Goal: Task Accomplishment & Management: Use online tool/utility

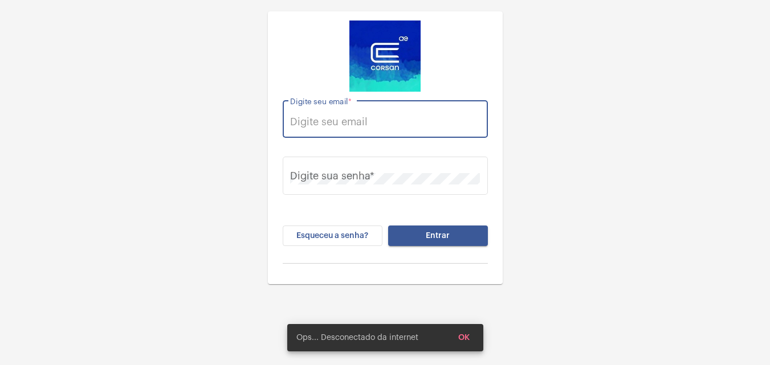
click at [430, 127] on input "Digite seu email *" at bounding box center [385, 121] width 190 height 11
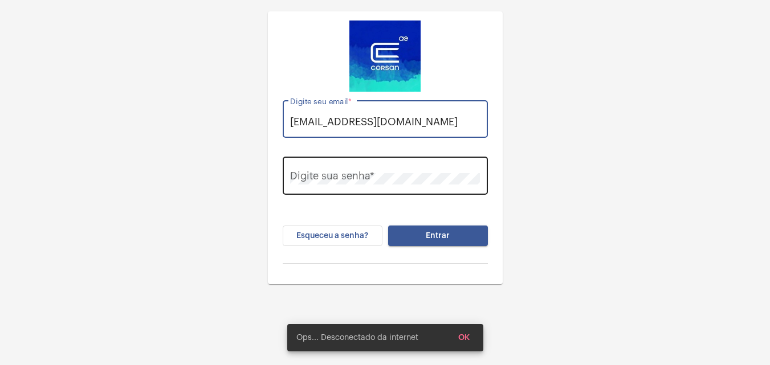
type input "[EMAIL_ADDRESS][DOMAIN_NAME]"
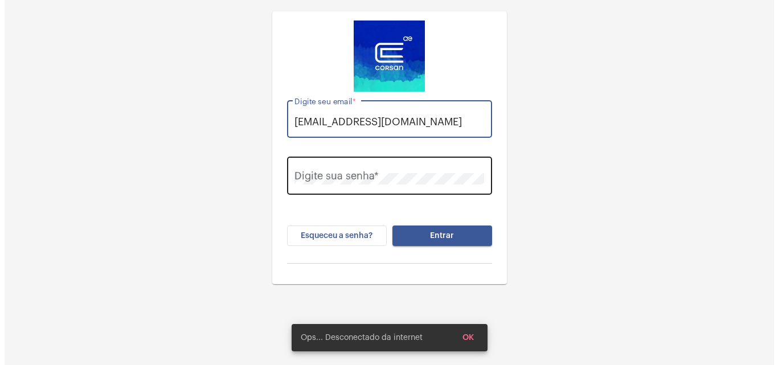
scroll to position [0, 0]
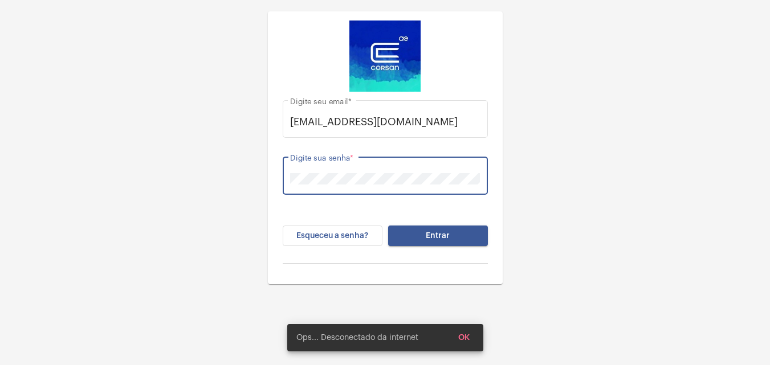
click at [405, 236] on button "Entrar" at bounding box center [438, 236] width 100 height 21
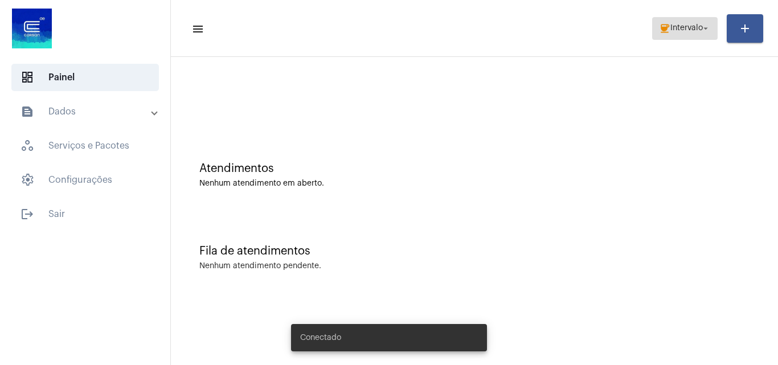
click at [686, 31] on span "Intervalo" at bounding box center [687, 29] width 32 height 8
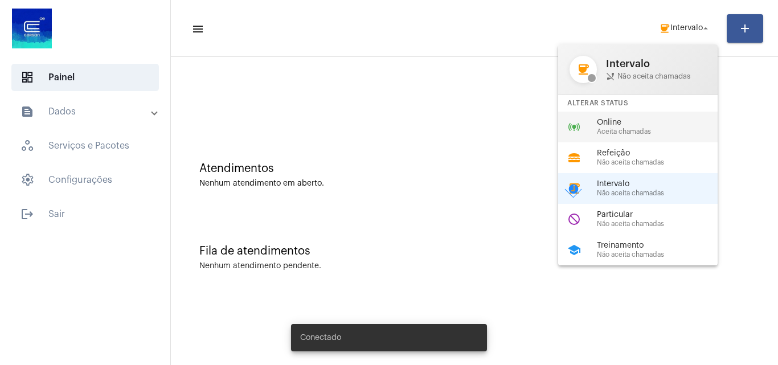
click at [611, 119] on span "Online" at bounding box center [662, 123] width 130 height 9
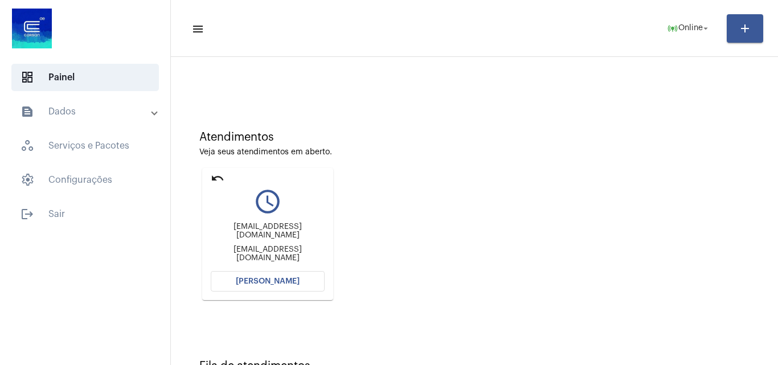
scroll to position [80, 0]
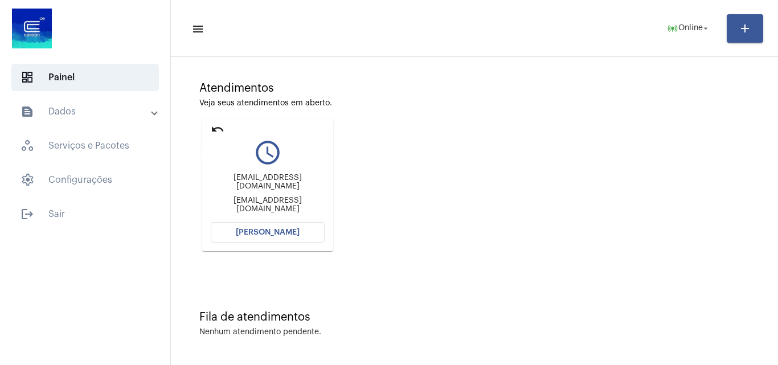
click at [217, 128] on mat-icon "undo" at bounding box center [218, 130] width 14 height 14
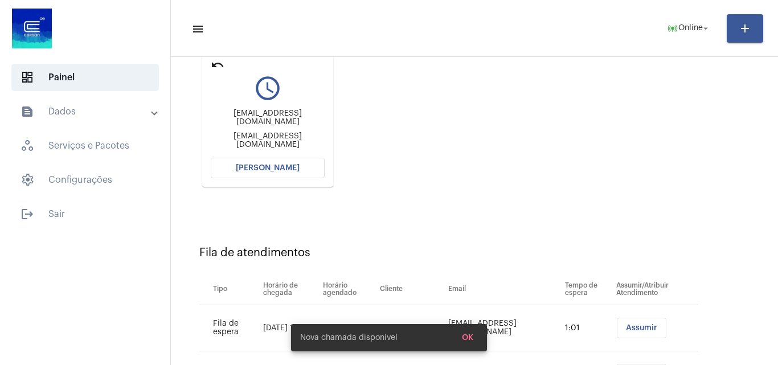
scroll to position [208, 0]
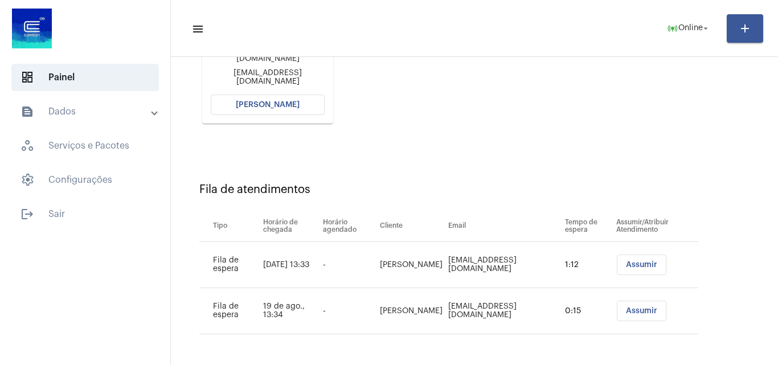
click at [312, 105] on button "Abrir Chamada" at bounding box center [268, 105] width 114 height 21
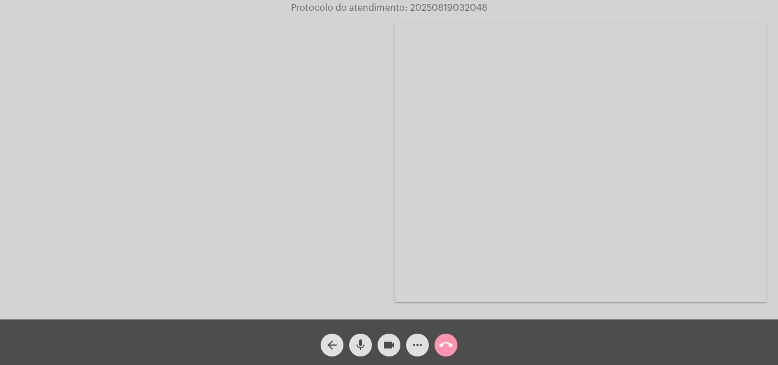
click at [446, 346] on mat-icon "call_end" at bounding box center [446, 345] width 14 height 14
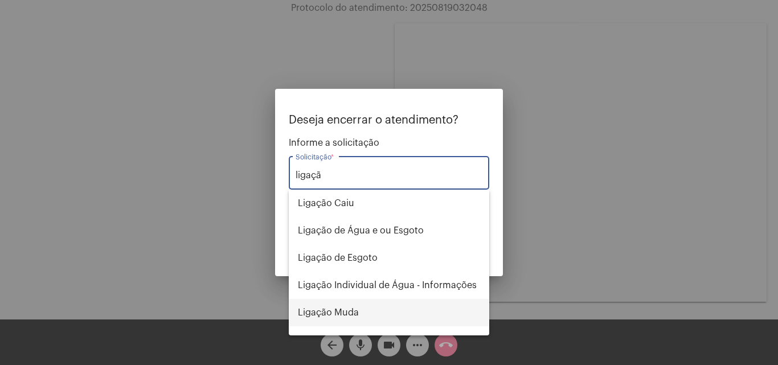
click at [357, 319] on span "Ligação Muda" at bounding box center [389, 312] width 182 height 27
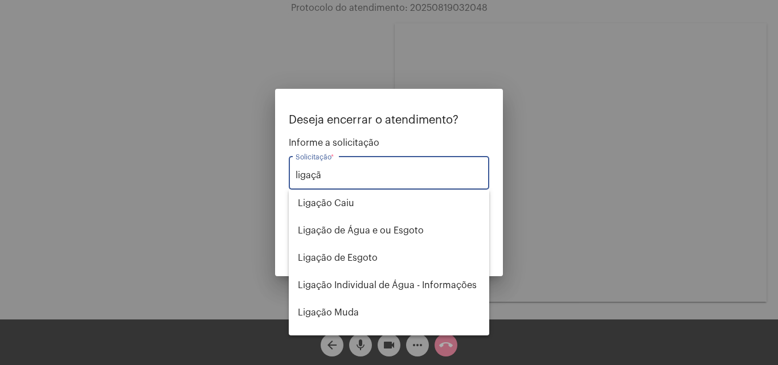
type input "Ligação Muda"
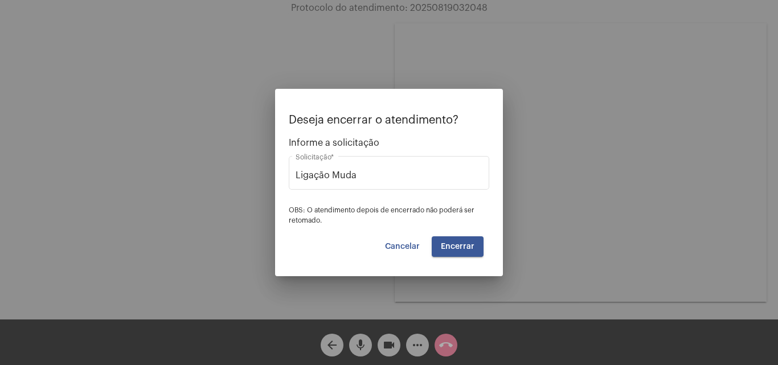
click at [474, 246] on span "Encerrar" at bounding box center [458, 247] width 34 height 8
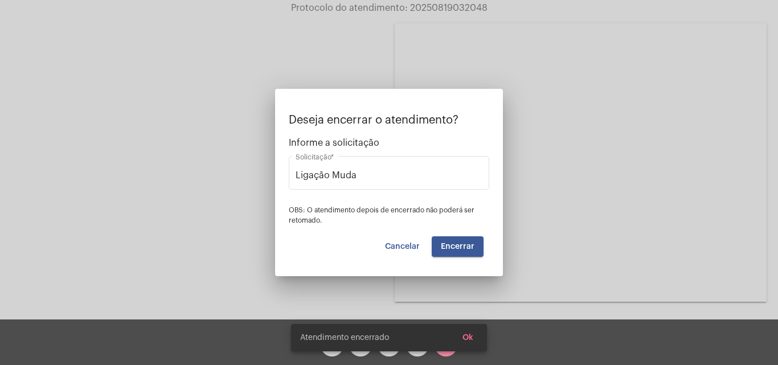
click at [452, 248] on video at bounding box center [581, 162] width 372 height 279
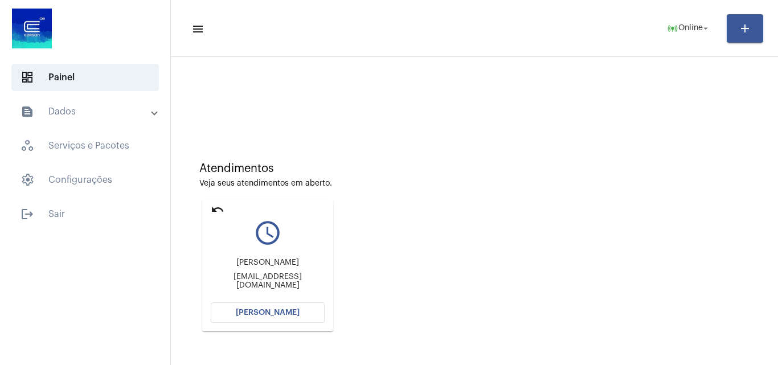
click at [291, 312] on span "Abrir Chamada" at bounding box center [268, 313] width 64 height 8
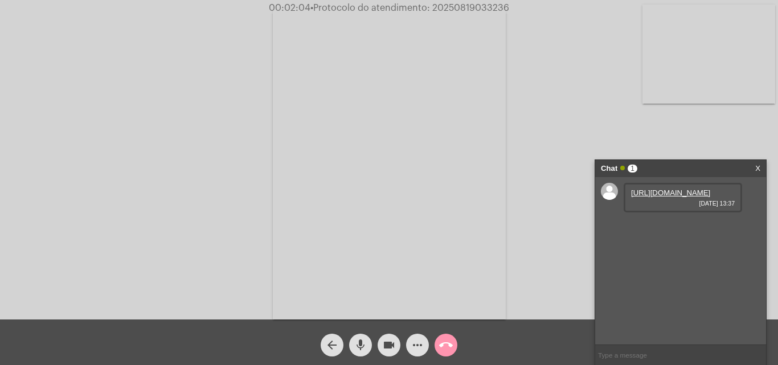
click at [652, 197] on link "https://neft-transfer-bucket.s3.amazonaws.com/temp-4308bf6e-1f24-942a-e4a3-ef4c…" at bounding box center [670, 193] width 79 height 9
click at [470, 6] on span "• Protocolo do atendimento: 20250819033236" at bounding box center [409, 7] width 199 height 9
click at [470, 6] on span "• Protocolo do atendimento: 20250819033236" at bounding box center [410, 7] width 199 height 9
copy span "20250819033236"
click at [151, 39] on div "Acessando Câmera e Microfone..." at bounding box center [389, 163] width 776 height 320
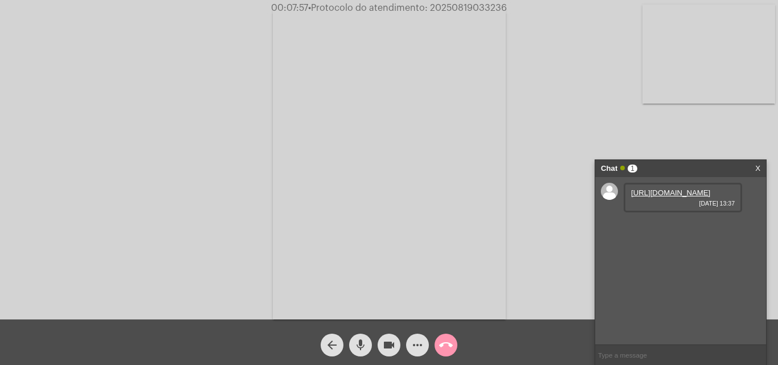
click at [478, 7] on span "• Protocolo do atendimento: 20250819033236" at bounding box center [407, 7] width 199 height 9
copy span "20250819033236"
click at [446, 236] on video at bounding box center [389, 164] width 233 height 311
click at [159, 202] on video at bounding box center [174, 162] width 233 height 311
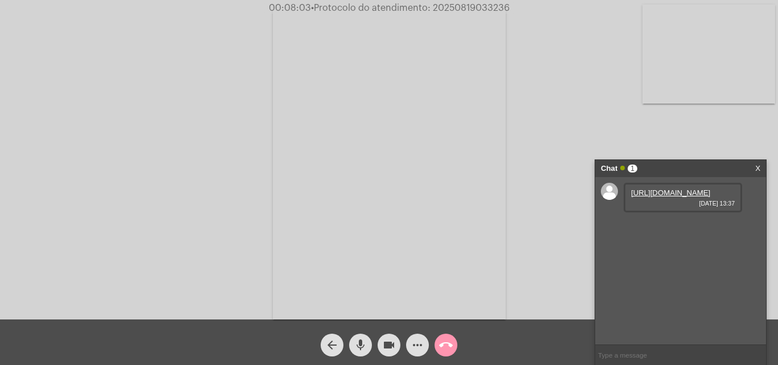
click at [451, 345] on mat-icon "call_end" at bounding box center [446, 345] width 14 height 14
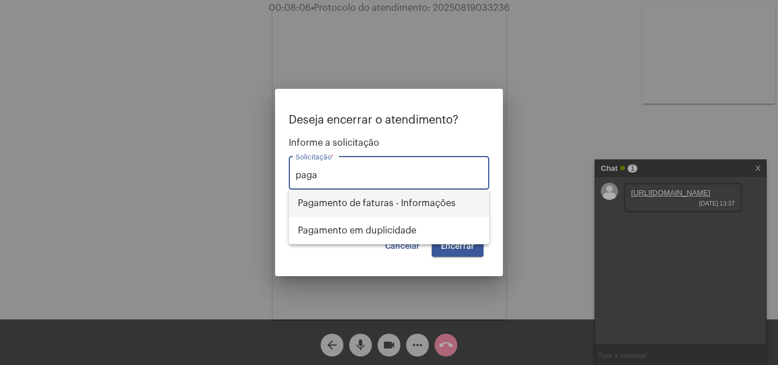
click at [415, 202] on span "Pagamento de faturas - Informações" at bounding box center [389, 203] width 182 height 27
type input "Pagamento de faturas - Informações"
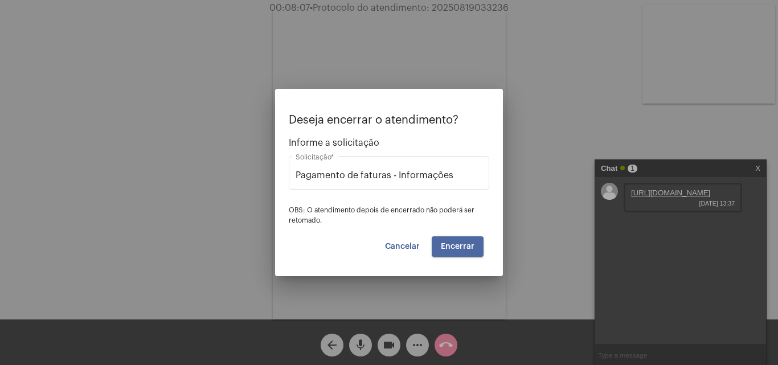
click at [468, 244] on span "Encerrar" at bounding box center [458, 247] width 34 height 8
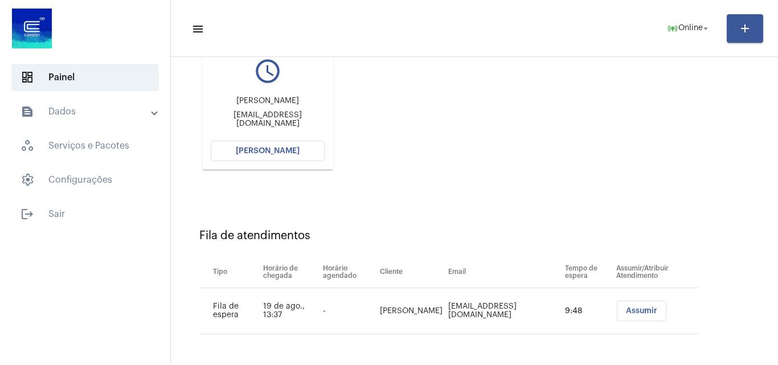
scroll to position [162, 0]
click at [296, 145] on button "Abrir Chamada" at bounding box center [268, 151] width 114 height 21
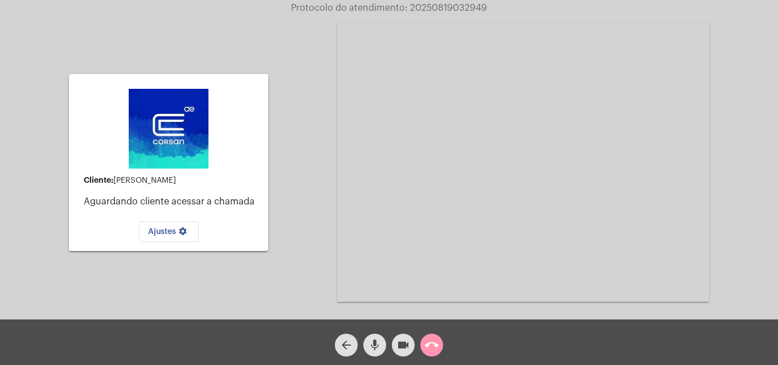
click at [435, 346] on mat-icon "call_end" at bounding box center [432, 345] width 14 height 14
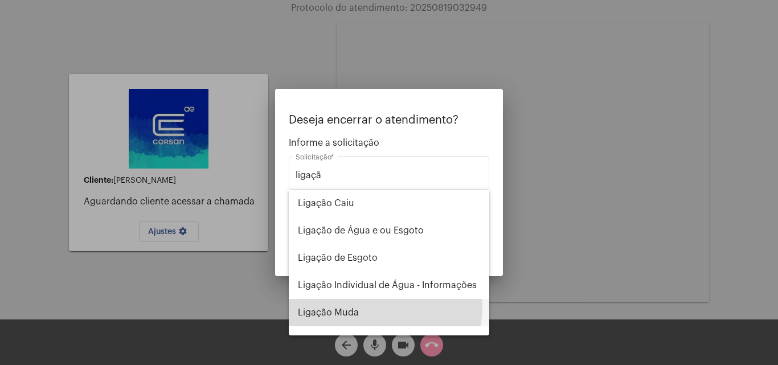
click at [365, 306] on span "Ligação Muda" at bounding box center [389, 312] width 182 height 27
type input "Ligação Muda"
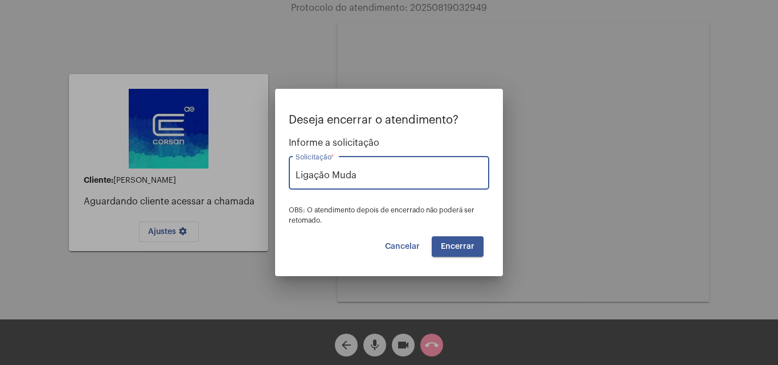
click at [453, 238] on button "Encerrar" at bounding box center [458, 246] width 52 height 21
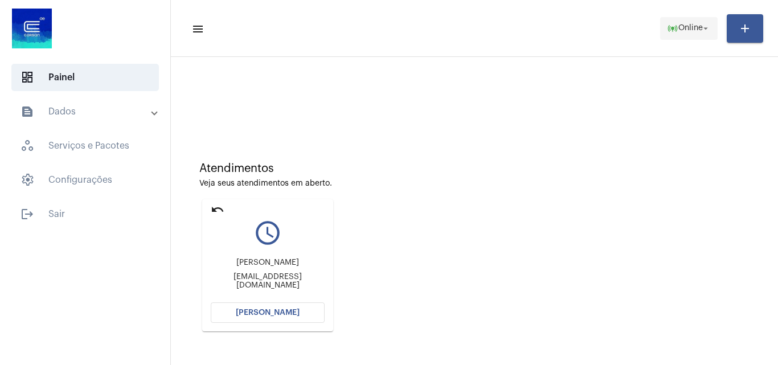
click at [672, 19] on span "online_prediction Online arrow_drop_down" at bounding box center [689, 28] width 44 height 21
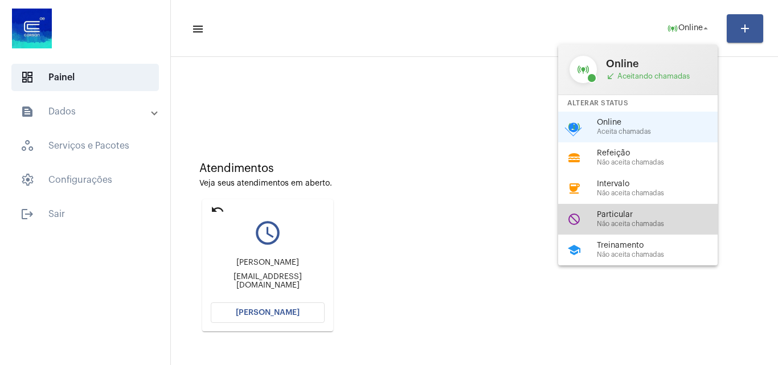
click at [637, 223] on span "Não aceita chamadas" at bounding box center [662, 224] width 130 height 7
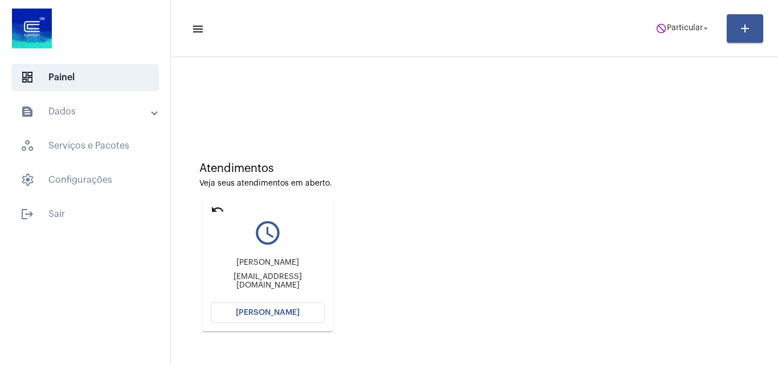
click at [221, 205] on mat-icon "undo" at bounding box center [218, 210] width 14 height 14
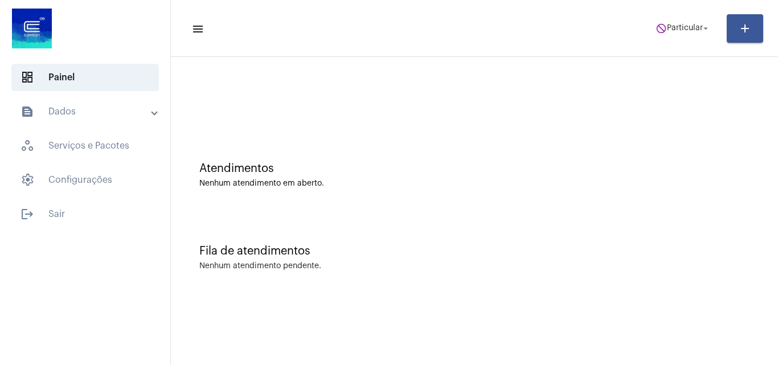
click at [684, 12] on mat-toolbar-row "menu do_not_disturb Particular arrow_drop_down add" at bounding box center [474, 28] width 607 height 36
click at [664, 34] on mat-icon "do_not_disturb" at bounding box center [661, 28] width 11 height 11
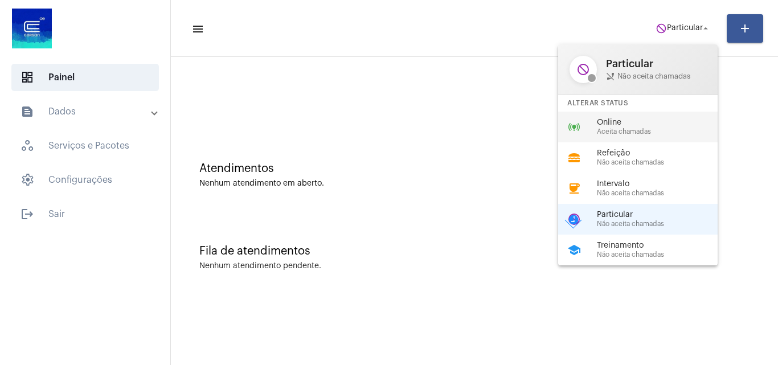
click at [624, 117] on div "online_prediction Online Aceita chamadas" at bounding box center [647, 127] width 178 height 31
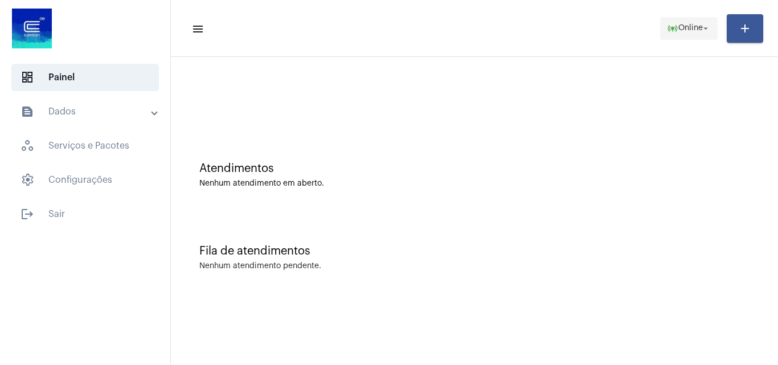
click at [688, 33] on span "online_prediction Online arrow_drop_down" at bounding box center [689, 28] width 44 height 21
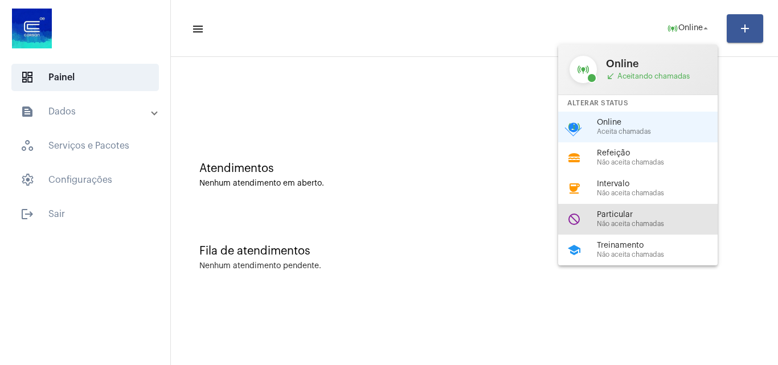
click at [640, 221] on span "Não aceita chamadas" at bounding box center [662, 224] width 130 height 7
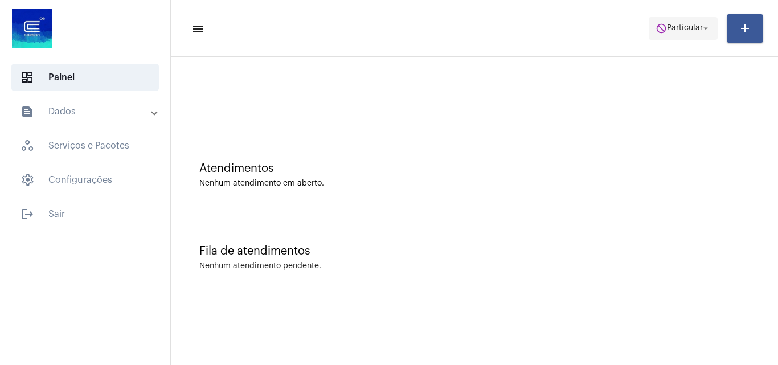
click at [689, 19] on span "do_not_disturb Particular arrow_drop_down" at bounding box center [683, 28] width 55 height 21
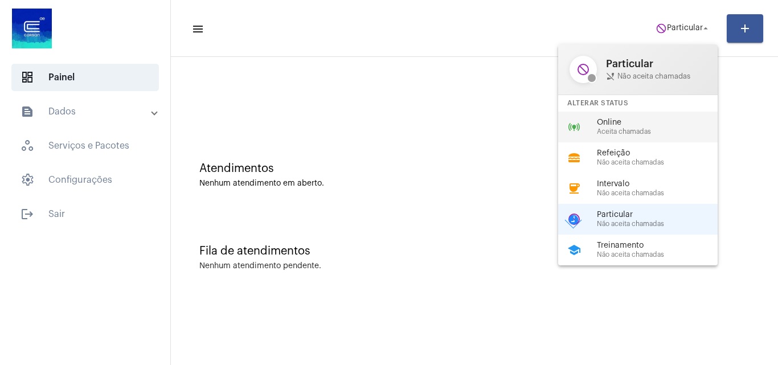
click at [611, 127] on span "Online" at bounding box center [662, 123] width 130 height 9
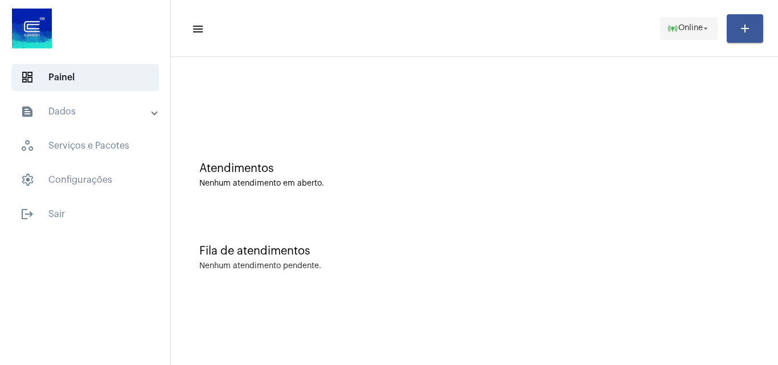
click at [701, 23] on mat-icon "arrow_drop_down" at bounding box center [706, 28] width 10 height 10
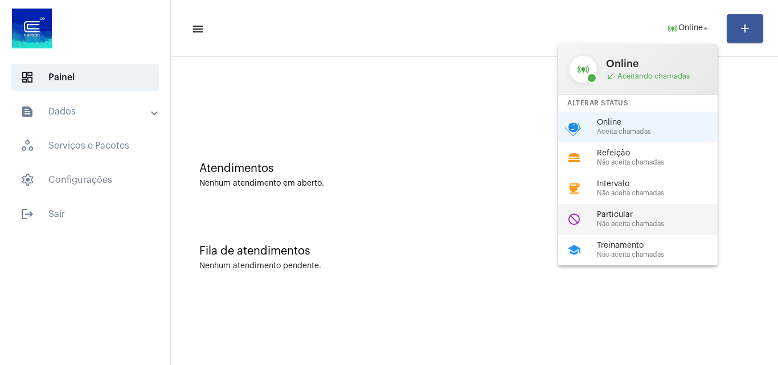
click at [646, 222] on span "Não aceita chamadas" at bounding box center [662, 224] width 130 height 7
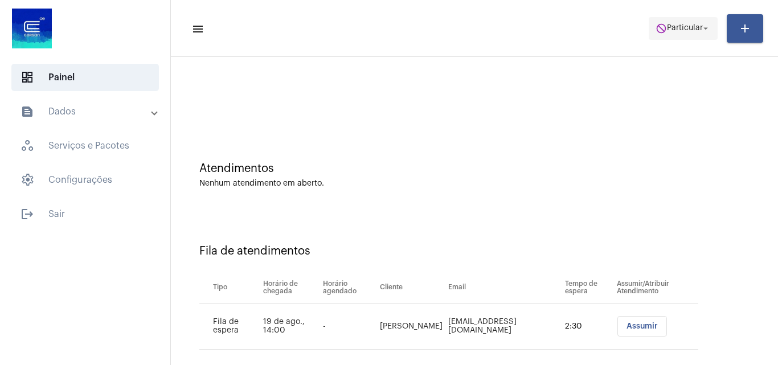
click at [685, 18] on span "do_not_disturb Particular arrow_drop_down" at bounding box center [683, 28] width 55 height 21
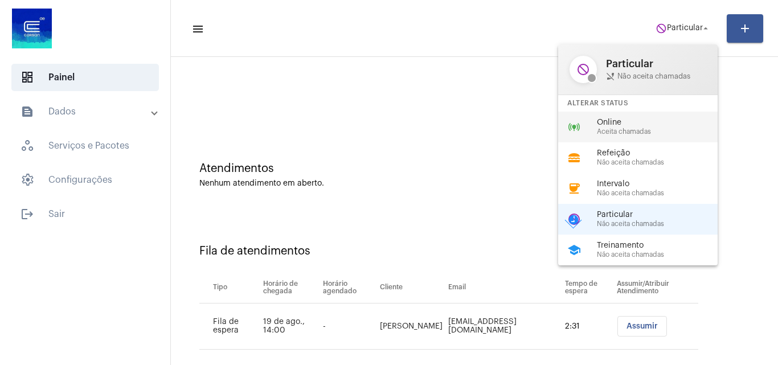
click at [634, 126] on span "Online" at bounding box center [662, 123] width 130 height 9
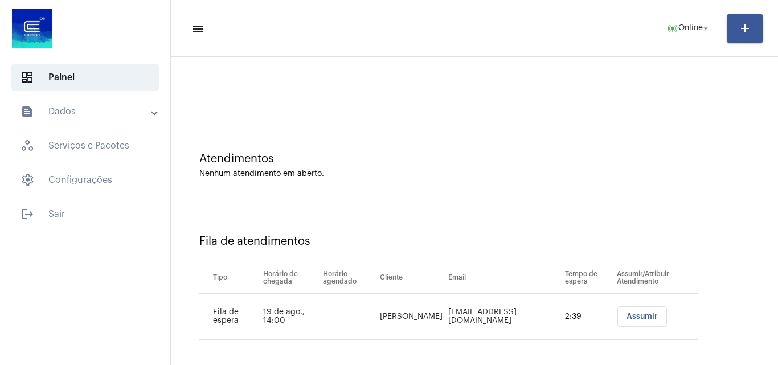
scroll to position [15, 0]
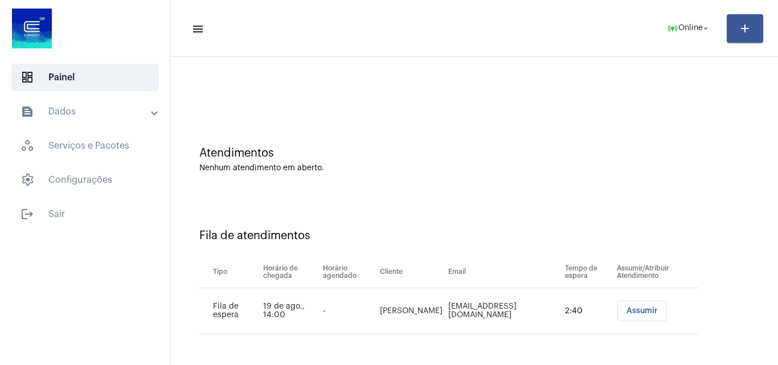
drag, startPoint x: 626, startPoint y: 304, endPoint x: 342, endPoint y: 159, distance: 318.3
click at [625, 304] on button "Assumir" at bounding box center [643, 311] width 50 height 21
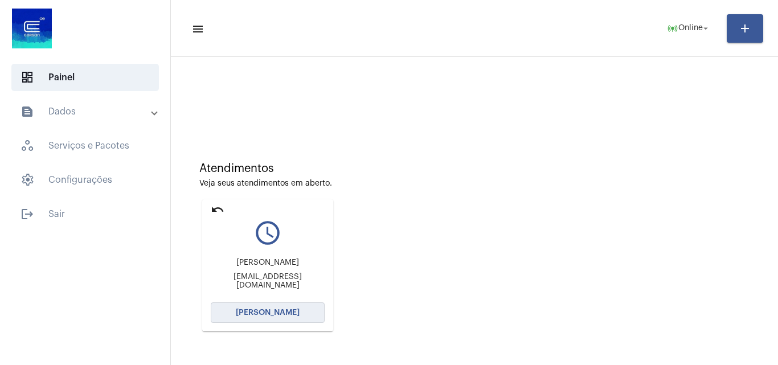
click at [281, 319] on button "Abrir Chamada" at bounding box center [268, 313] width 114 height 21
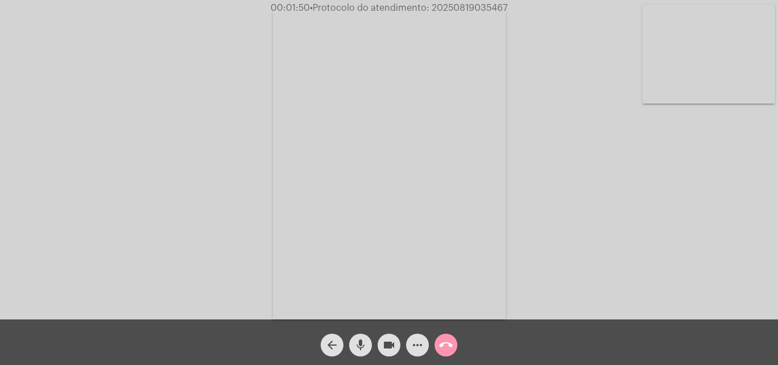
click at [724, 100] on video at bounding box center [709, 54] width 133 height 99
click at [124, 128] on video at bounding box center [143, 163] width 133 height 177
click at [371, 344] on button "mic" at bounding box center [360, 345] width 23 height 23
click at [382, 344] on button "videocam" at bounding box center [389, 345] width 23 height 23
click at [382, 344] on button "videocam_off" at bounding box center [389, 345] width 23 height 23
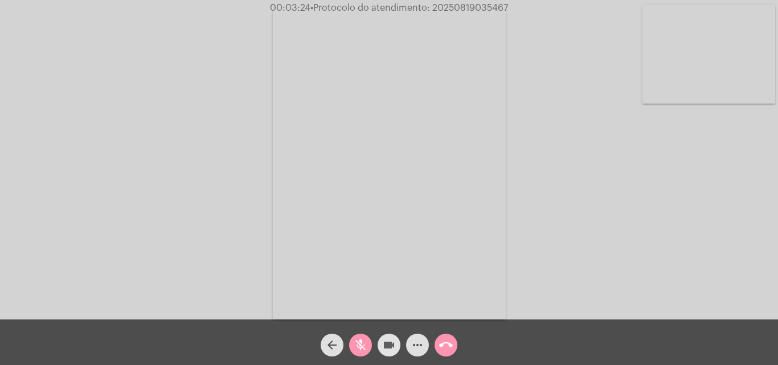
click at [365, 345] on mat-icon "mic_off" at bounding box center [361, 345] width 14 height 14
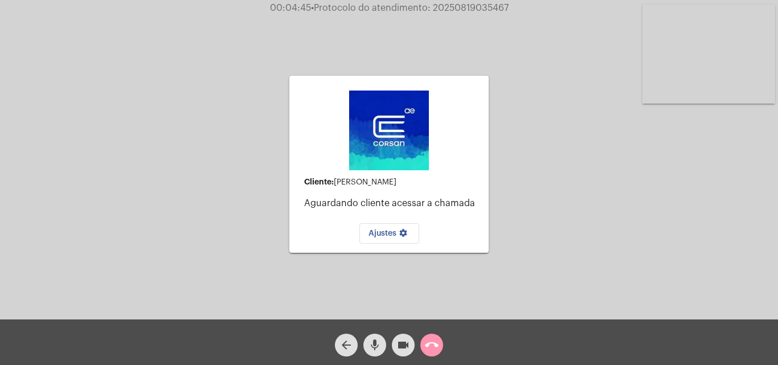
click at [717, 58] on video at bounding box center [709, 54] width 133 height 99
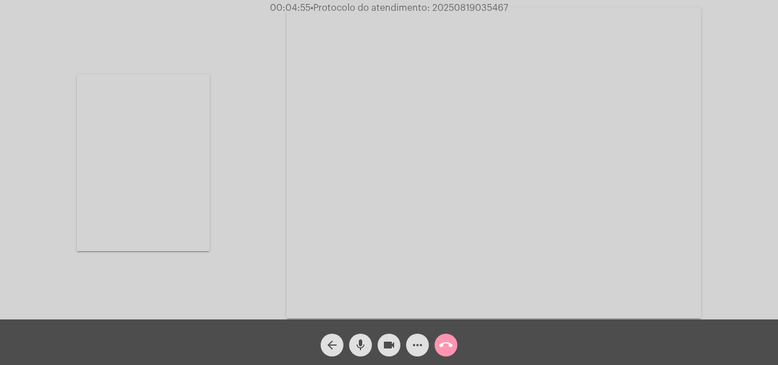
click at [157, 195] on video at bounding box center [143, 163] width 133 height 177
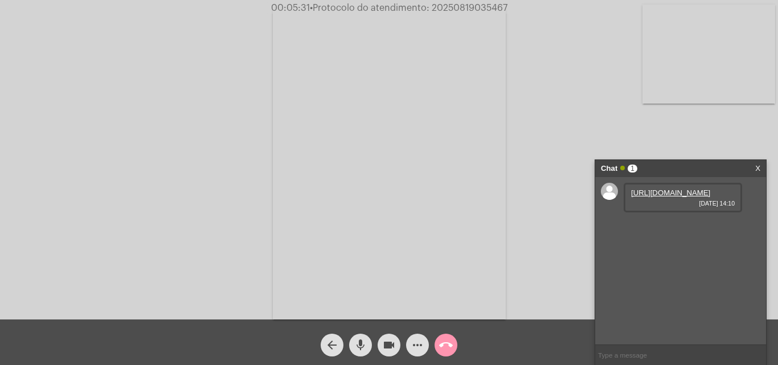
click at [676, 197] on link "https://neft-transfer-bucket.s3.amazonaws.com/temp-db83a28f-6a1b-4cb3-ef15-13c7…" at bounding box center [670, 193] width 79 height 9
click at [684, 230] on link "https://neft-transfer-bucket.s3.amazonaws.com/temp-a4cbbd65-c41f-92f1-9b45-b159…" at bounding box center [670, 225] width 79 height 9
click at [672, 262] on link "https://neft-transfer-bucket.s3.amazonaws.com/temp-4e1f5ca3-2176-b03e-52a4-b380…" at bounding box center [670, 258] width 79 height 9
click at [496, 6] on span "• Protocolo do atendimento: 20250819035467" at bounding box center [407, 7] width 198 height 9
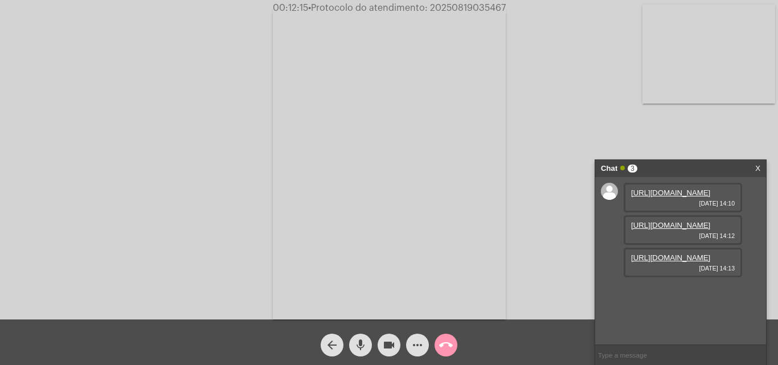
click at [496, 6] on span "• Protocolo do atendimento: 20250819035467" at bounding box center [407, 7] width 198 height 9
click at [464, 6] on span "• Protocolo do atendimento: 20250819035467" at bounding box center [407, 7] width 198 height 9
copy span "20250819035467"
click at [419, 348] on mat-icon "more_horiz" at bounding box center [418, 345] width 14 height 14
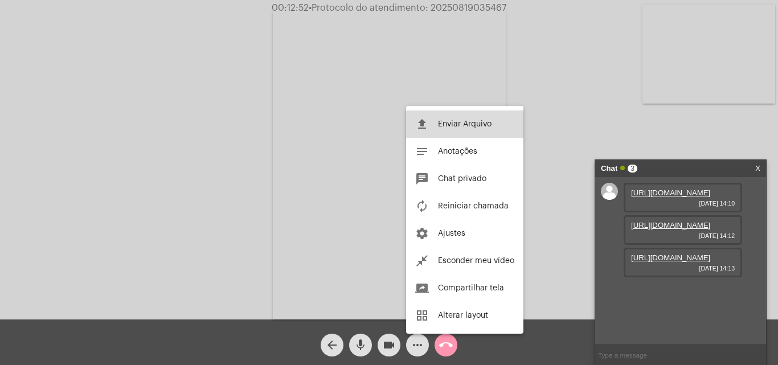
click at [462, 123] on span "Enviar Arquivo" at bounding box center [465, 124] width 54 height 8
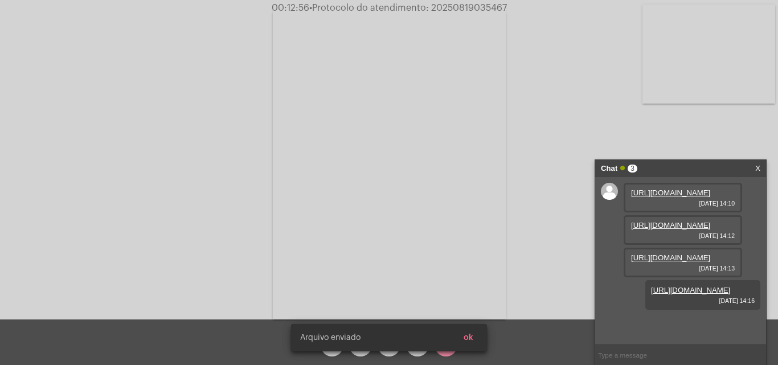
scroll to position [68, 0]
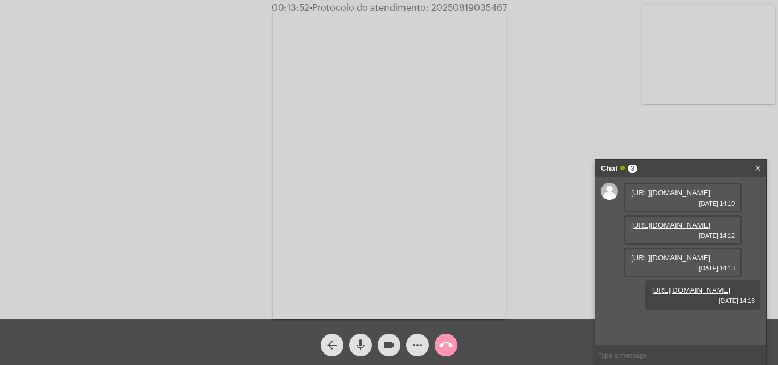
click at [447, 341] on mat-icon "call_end" at bounding box center [446, 345] width 14 height 14
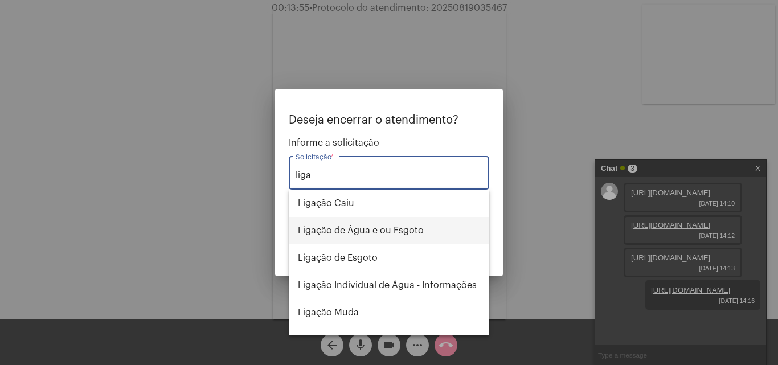
click at [400, 230] on span "Ligação de Água e ou Esgoto" at bounding box center [389, 230] width 182 height 27
type input "Ligação de Água e ou Esgoto"
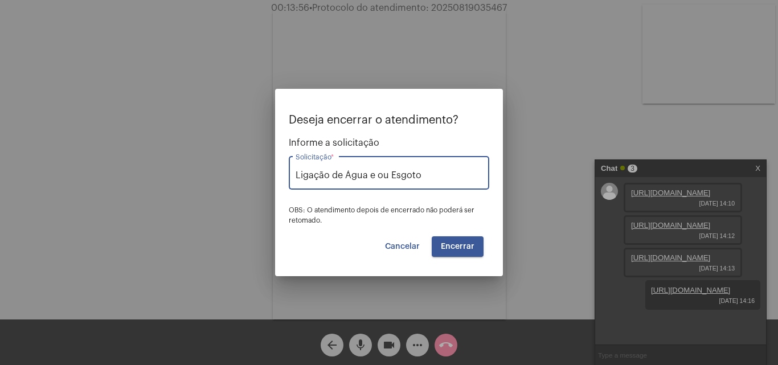
click at [461, 247] on span "Encerrar" at bounding box center [458, 247] width 34 height 8
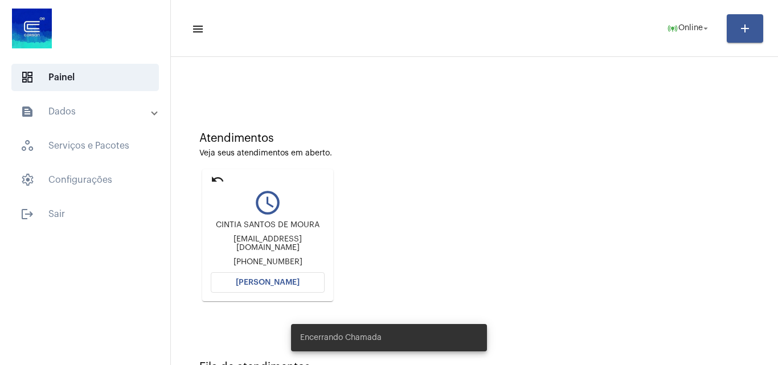
scroll to position [80, 0]
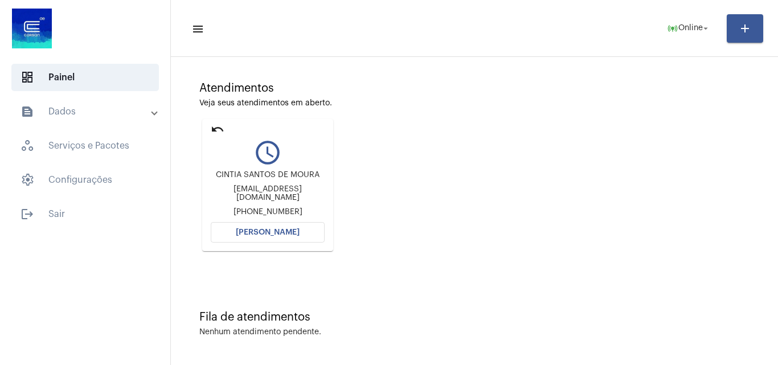
click at [287, 232] on span "Abrir Chamada" at bounding box center [268, 233] width 64 height 8
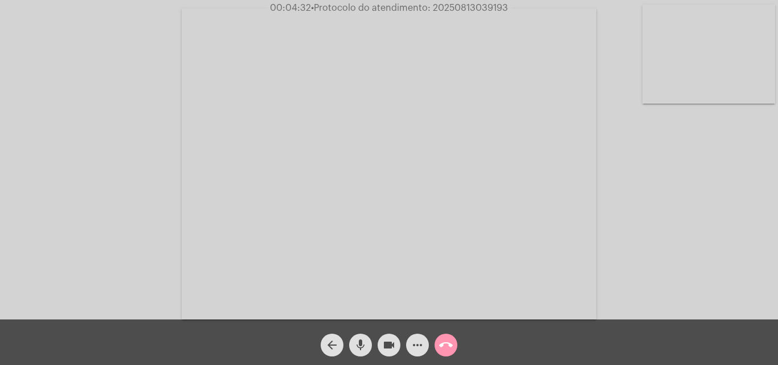
click at [480, 5] on span "• Protocolo do atendimento: 20250813039193" at bounding box center [409, 7] width 197 height 9
click at [480, 5] on span "• Protocolo do atendimento: 20250813039193" at bounding box center [410, 7] width 197 height 9
click at [448, 345] on mat-icon "call_end" at bounding box center [446, 345] width 14 height 14
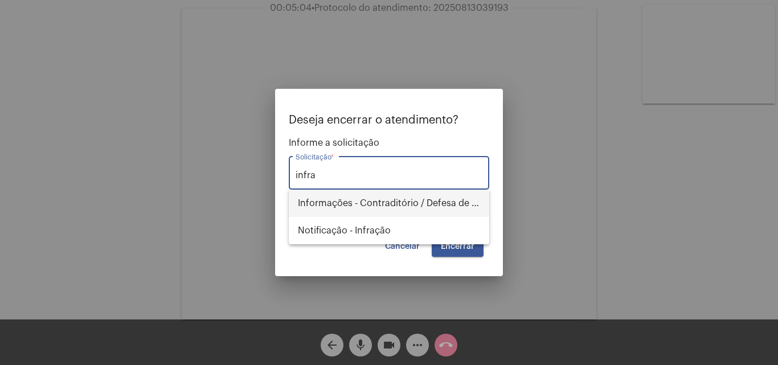
click at [419, 206] on span "Informações - Contraditório / Defesa de infração" at bounding box center [389, 203] width 182 height 27
type input "Informações - Contraditório / Defesa de infração"
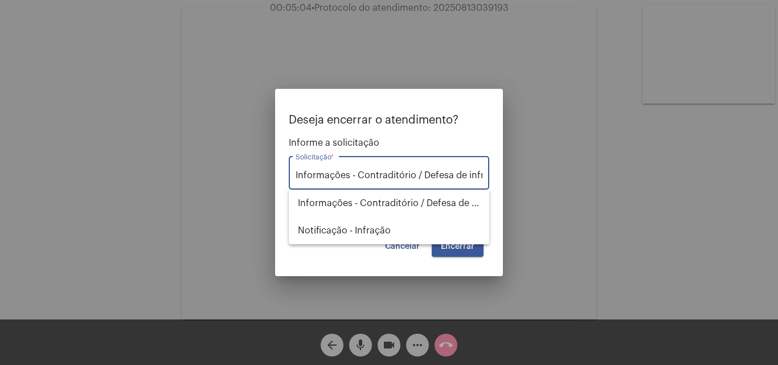
scroll to position [0, 19]
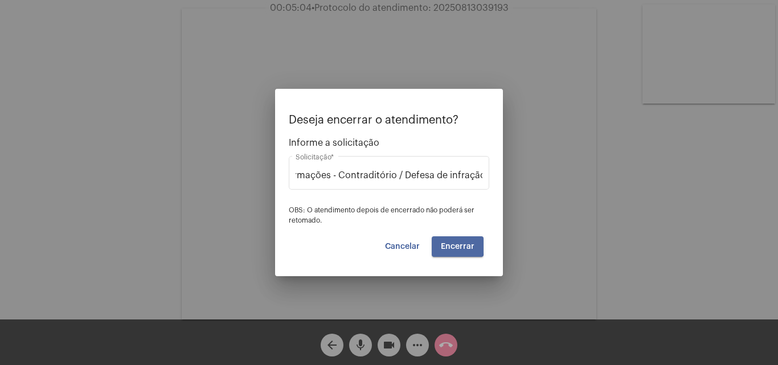
click at [449, 244] on span "Encerrar" at bounding box center [458, 247] width 34 height 8
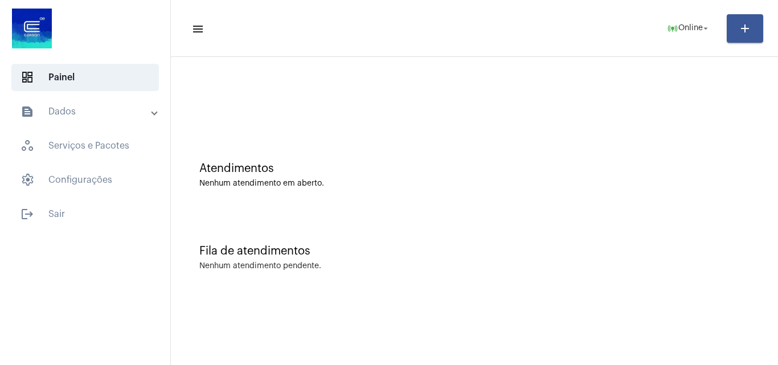
click at [81, 118] on mat-panel-title "text_snippet_outlined Dados" at bounding box center [87, 112] width 132 height 14
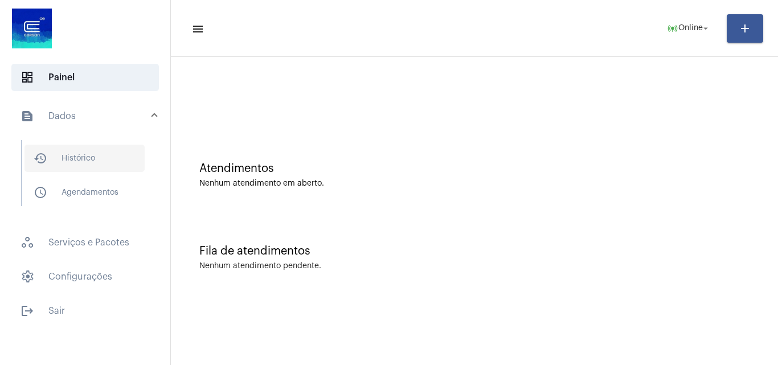
click at [104, 150] on span "history_outlined Histórico" at bounding box center [85, 158] width 120 height 27
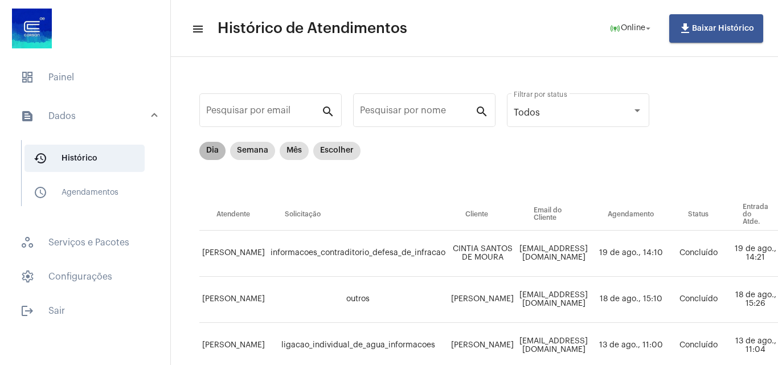
click at [219, 142] on mat-chip "Dia" at bounding box center [212, 151] width 26 height 18
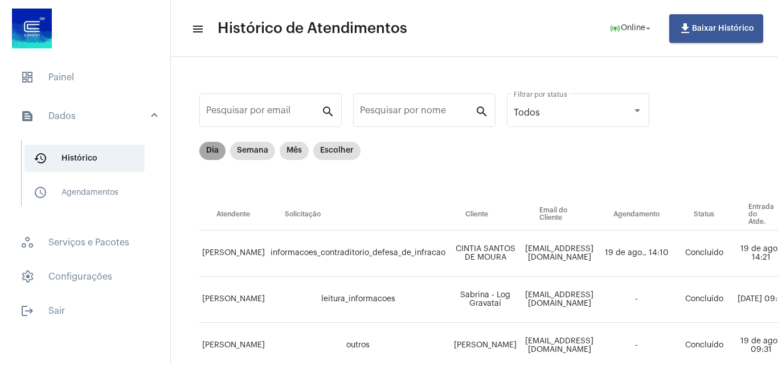
click at [217, 157] on mat-chip "Dia" at bounding box center [212, 151] width 26 height 18
click at [42, 82] on span "dashboard Painel" at bounding box center [85, 77] width 148 height 27
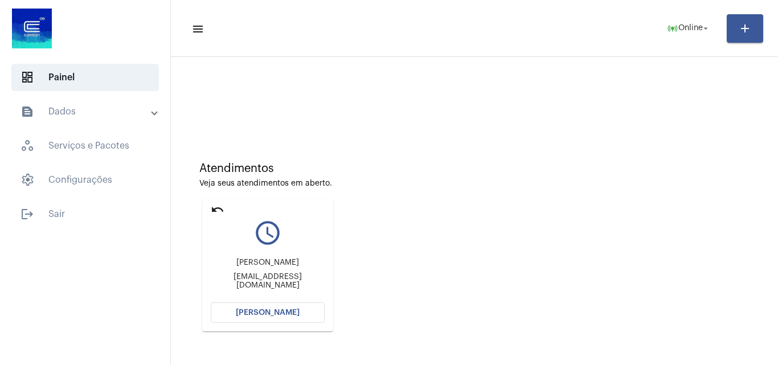
click at [222, 209] on mat-icon "undo" at bounding box center [218, 210] width 14 height 14
click at [681, 25] on span "Online" at bounding box center [691, 29] width 25 height 8
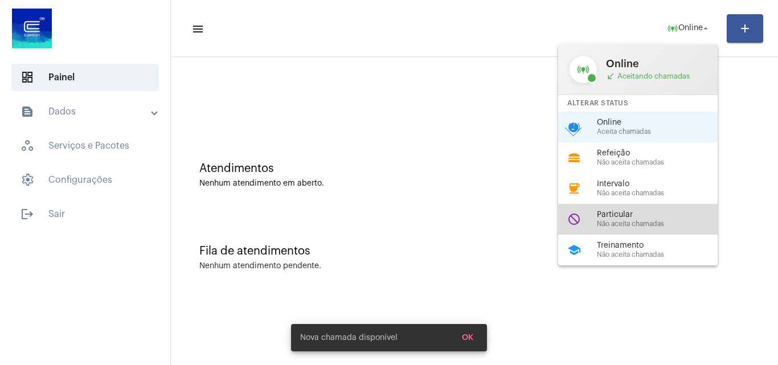
click at [633, 217] on span "Particular" at bounding box center [662, 215] width 130 height 9
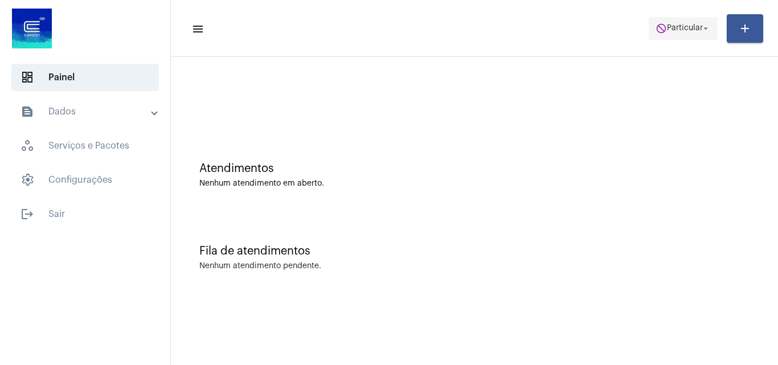
click at [691, 34] on span "do_not_disturb Particular arrow_drop_down" at bounding box center [683, 28] width 55 height 21
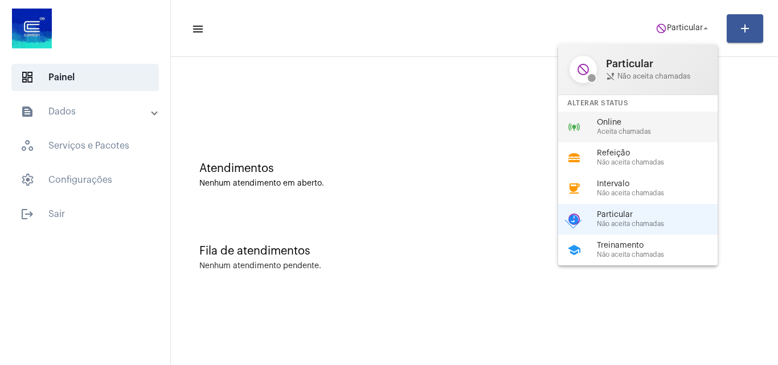
click at [639, 119] on span "Online" at bounding box center [662, 123] width 130 height 9
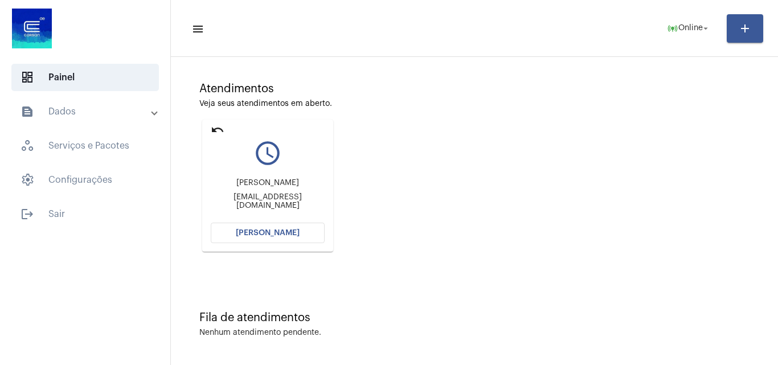
scroll to position [80, 0]
click at [300, 230] on button "Abrir Chamada" at bounding box center [268, 232] width 114 height 21
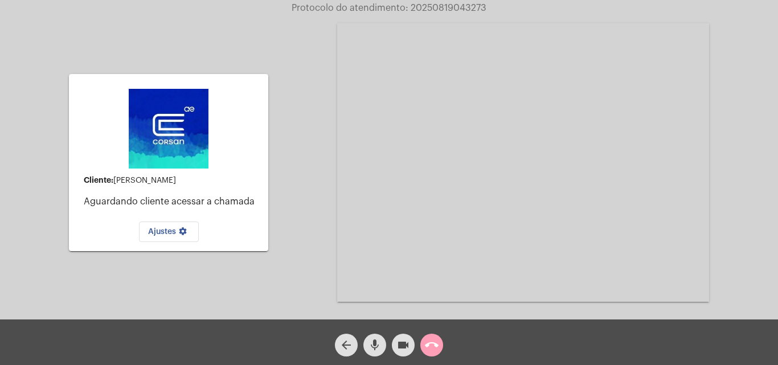
click at [434, 340] on mat-icon "call_end" at bounding box center [432, 345] width 14 height 14
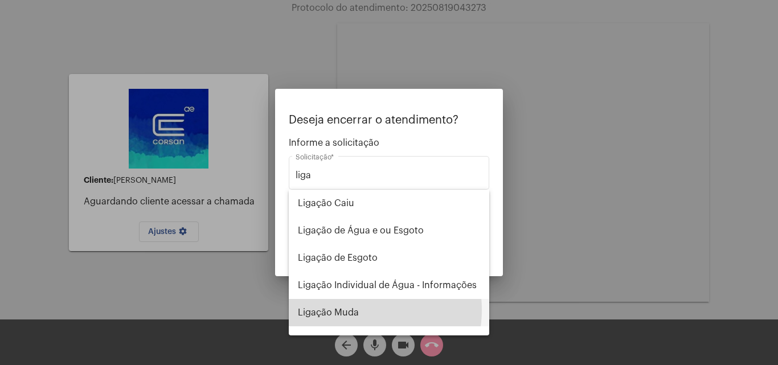
click at [354, 310] on span "Ligação Muda" at bounding box center [389, 312] width 182 height 27
type input "Ligação Muda"
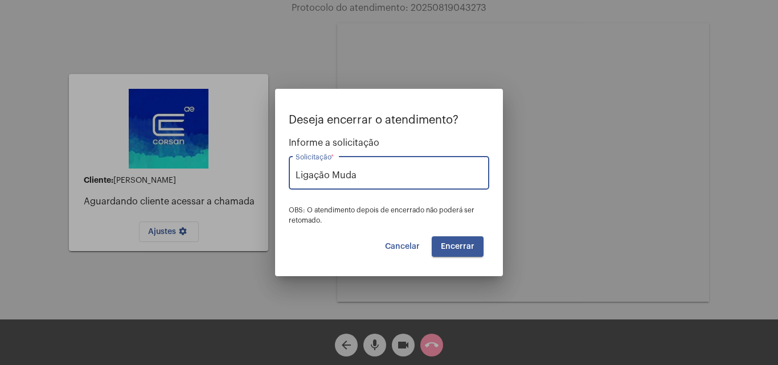
click at [462, 252] on button "Encerrar" at bounding box center [458, 246] width 52 height 21
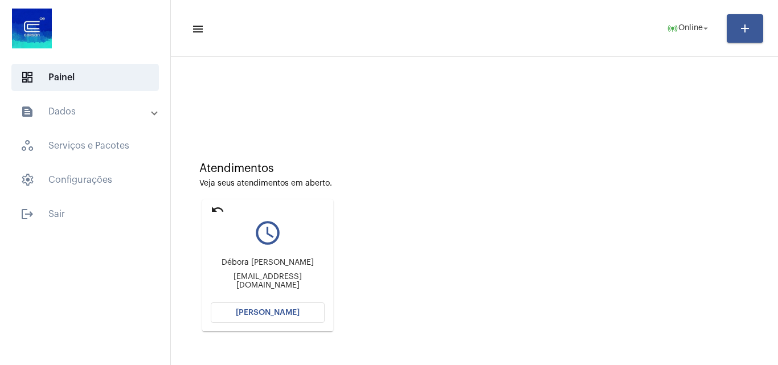
click at [274, 303] on button "Abrir Chamada" at bounding box center [268, 313] width 114 height 21
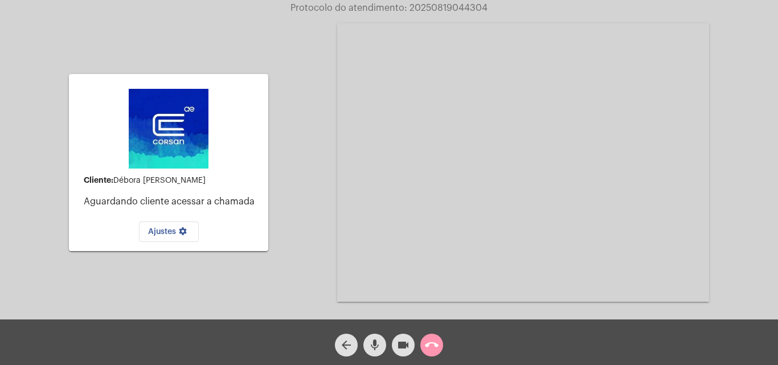
click at [435, 352] on mat-icon "call_end" at bounding box center [432, 345] width 14 height 14
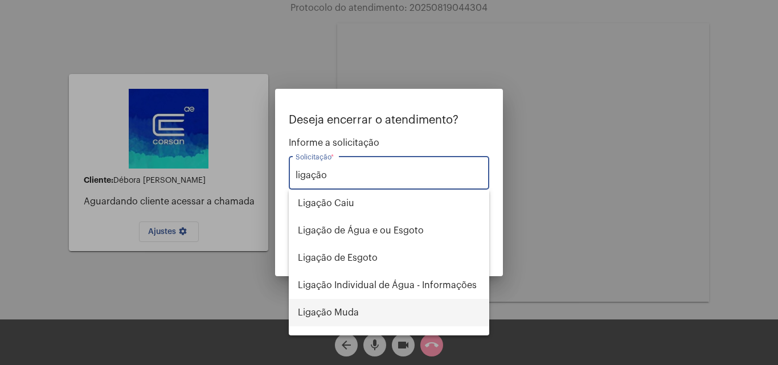
click at [350, 308] on span "Ligação Muda" at bounding box center [389, 312] width 182 height 27
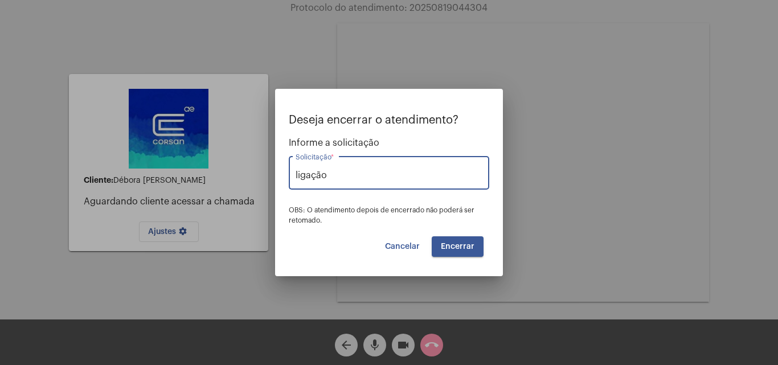
type input "Ligação Muda"
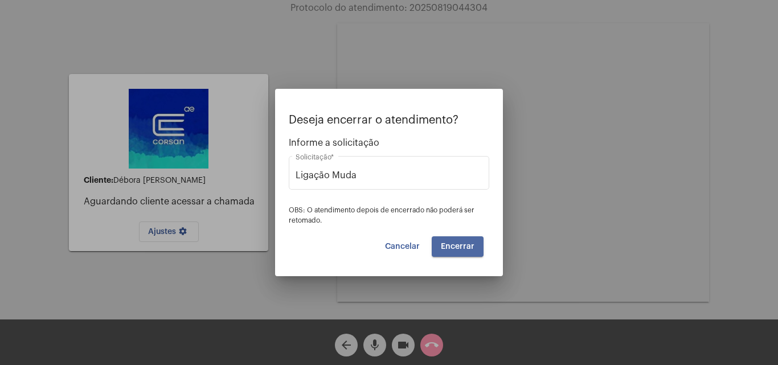
click at [463, 246] on span "Encerrar" at bounding box center [458, 247] width 34 height 8
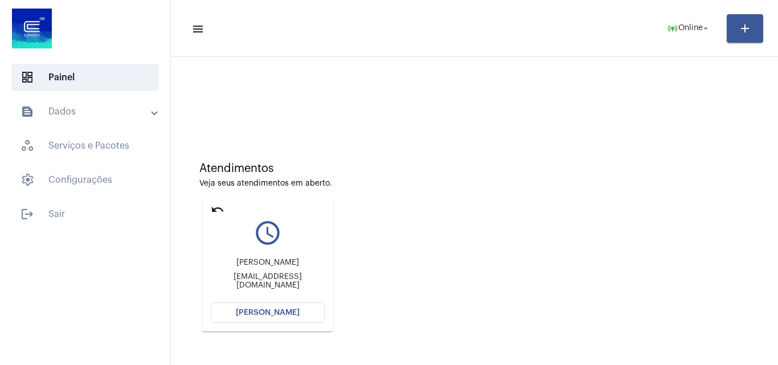
click at [223, 203] on mat-icon "undo" at bounding box center [218, 210] width 14 height 14
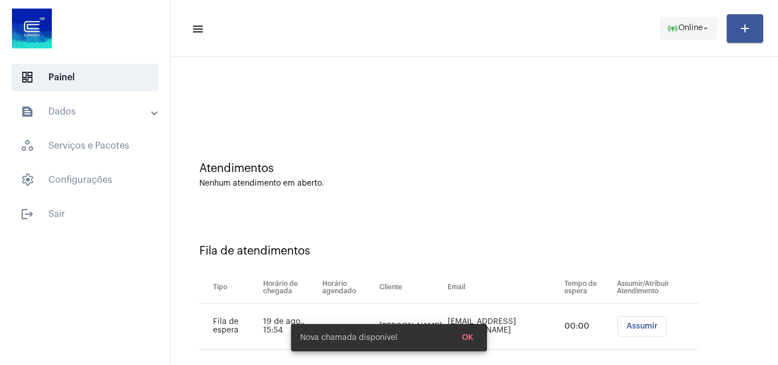
click at [694, 22] on span "online_prediction Online arrow_drop_down" at bounding box center [689, 28] width 44 height 21
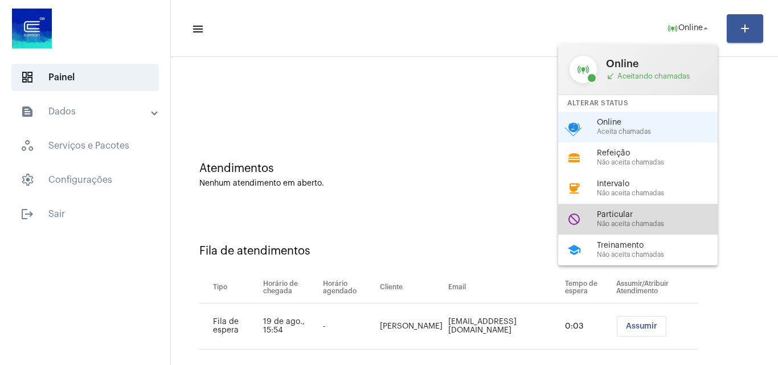
click at [621, 216] on span "Particular" at bounding box center [662, 215] width 130 height 9
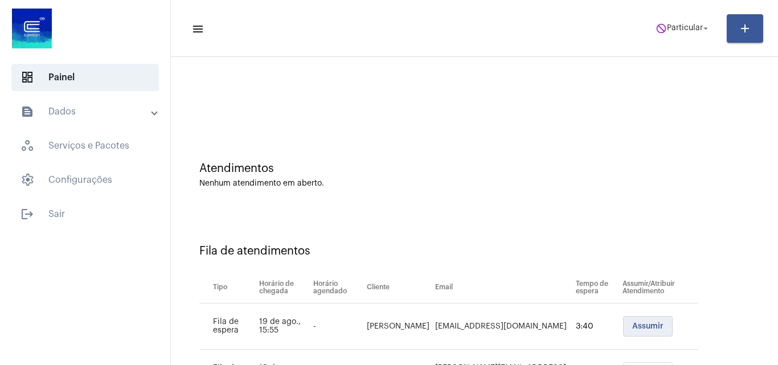
click at [642, 327] on span "Assumir" at bounding box center [648, 327] width 31 height 8
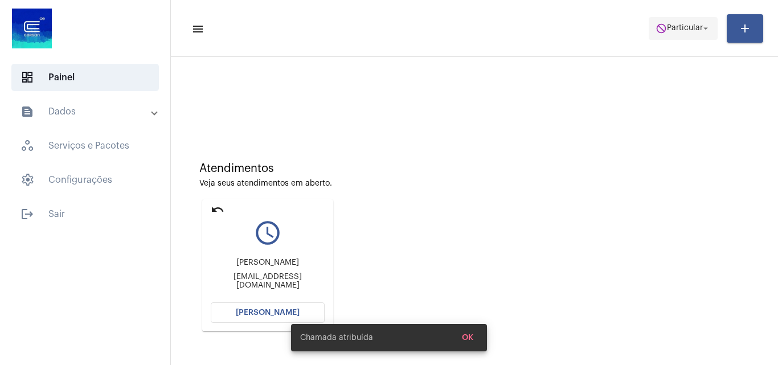
click at [684, 25] on span "Particular" at bounding box center [685, 29] width 36 height 8
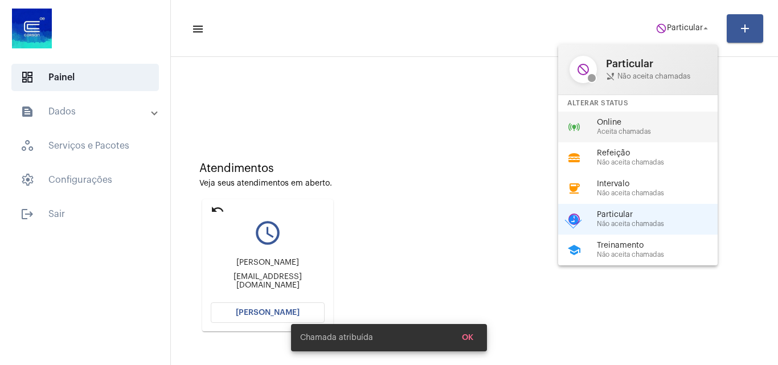
click at [632, 121] on span "Online" at bounding box center [662, 123] width 130 height 9
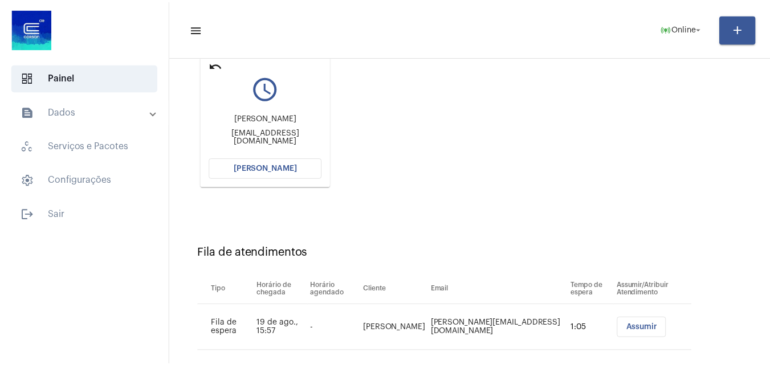
scroll to position [162, 0]
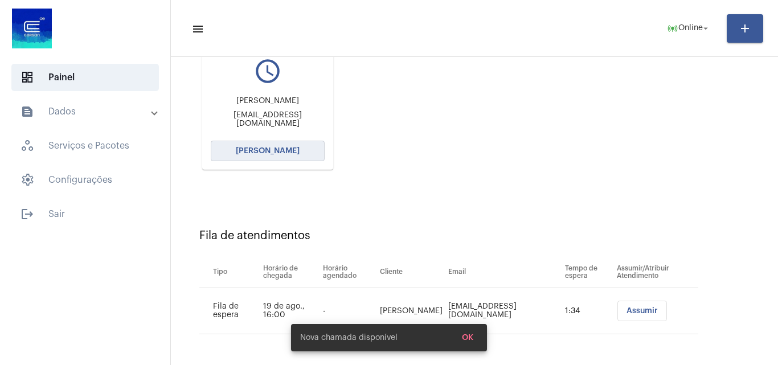
click at [293, 142] on button "Abrir Chamada" at bounding box center [268, 151] width 114 height 21
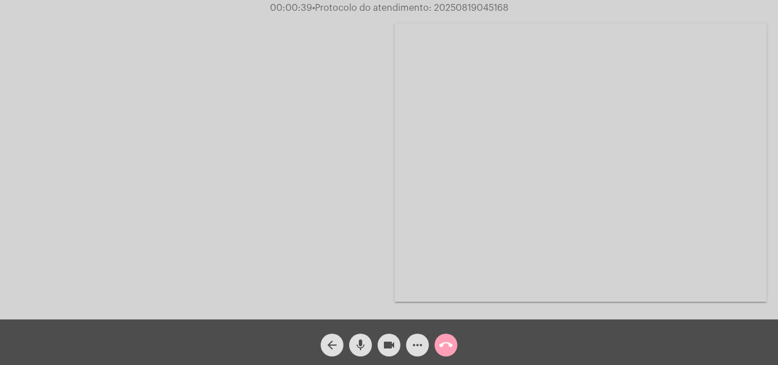
click at [455, 346] on button "call_end" at bounding box center [446, 345] width 23 height 23
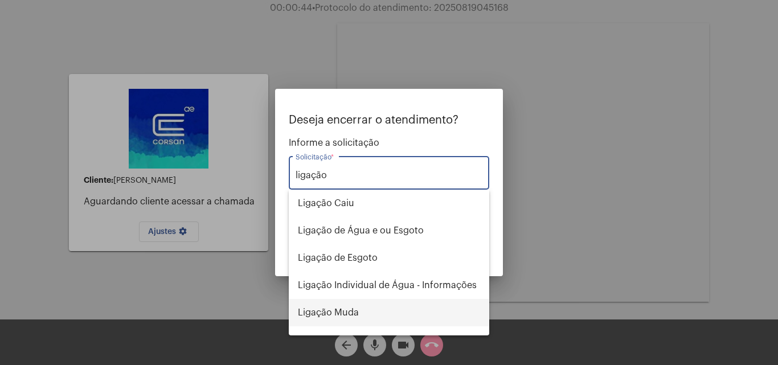
click at [371, 316] on span "Ligação Muda" at bounding box center [389, 312] width 182 height 27
type input "Ligação Muda"
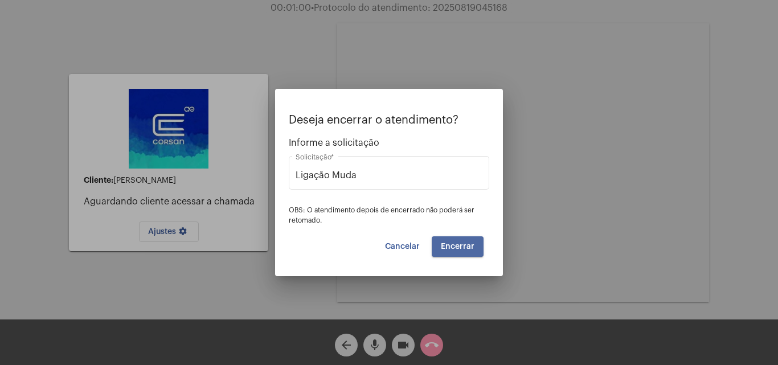
click at [466, 244] on span "Encerrar" at bounding box center [458, 247] width 34 height 8
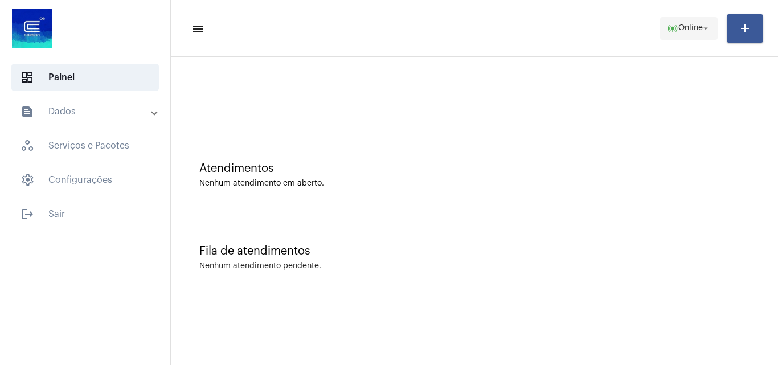
click at [689, 30] on span "Online" at bounding box center [691, 29] width 25 height 8
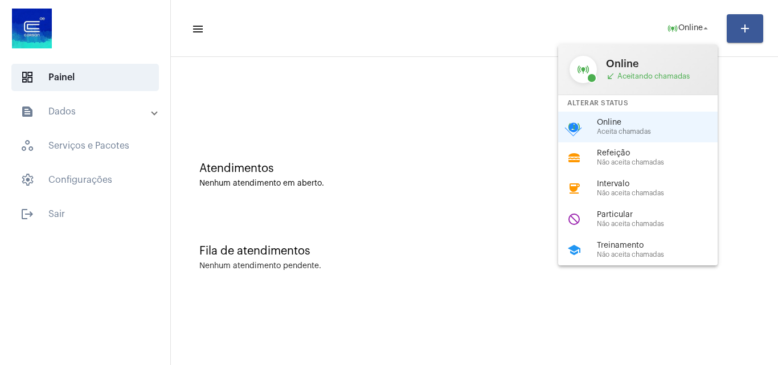
click at [68, 205] on div at bounding box center [389, 182] width 778 height 365
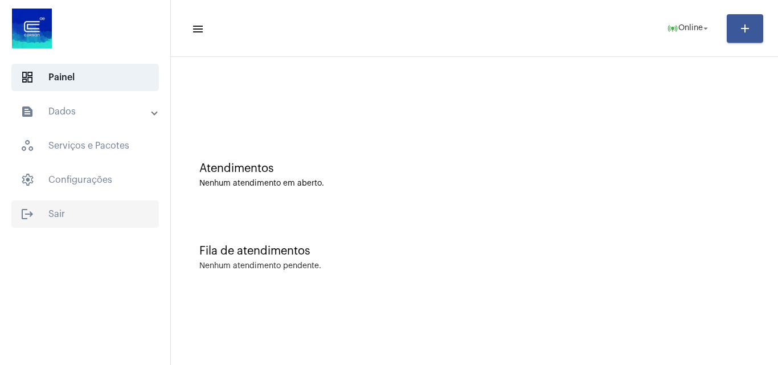
click at [63, 211] on span "logout Sair" at bounding box center [85, 214] width 148 height 27
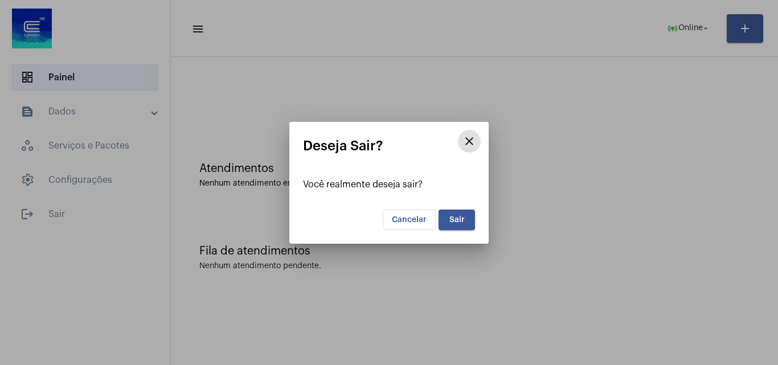
click at [473, 222] on button "Sair" at bounding box center [457, 220] width 36 height 21
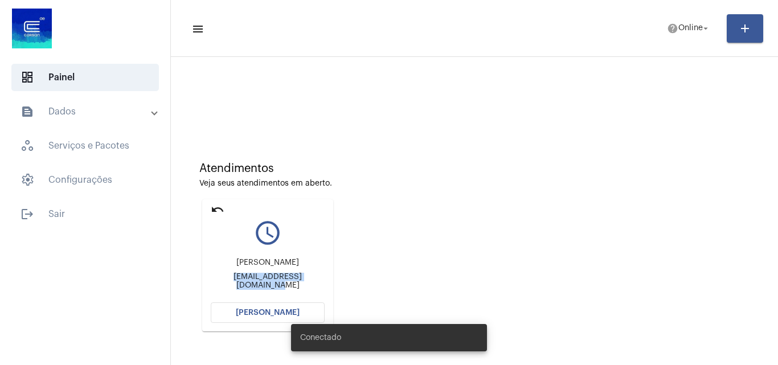
drag, startPoint x: 220, startPoint y: 278, endPoint x: 323, endPoint y: 282, distance: 103.2
click at [323, 282] on mat-card "undo query_builder [PERSON_NAME] [PERSON_NAME][EMAIL_ADDRESS][DOMAIN_NAME] [PER…" at bounding box center [267, 265] width 131 height 132
